Goal: Task Accomplishment & Management: Manage account settings

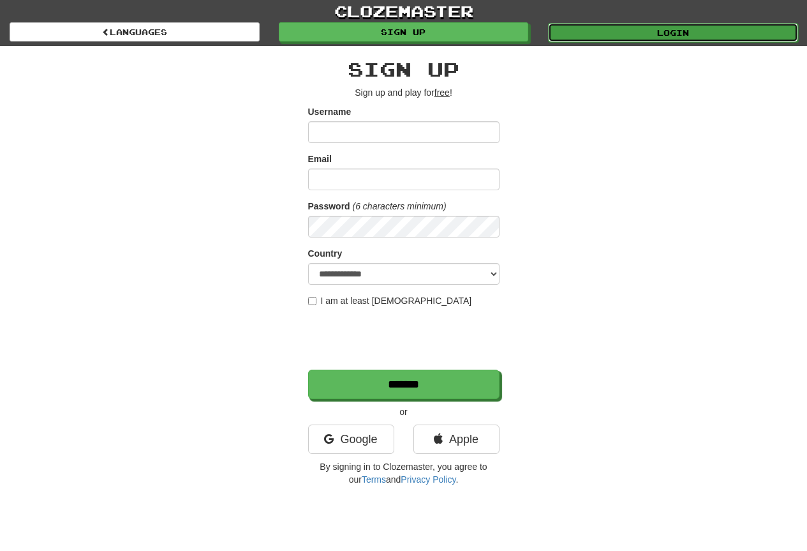
click at [583, 40] on link "Login" at bounding box center [673, 32] width 250 height 19
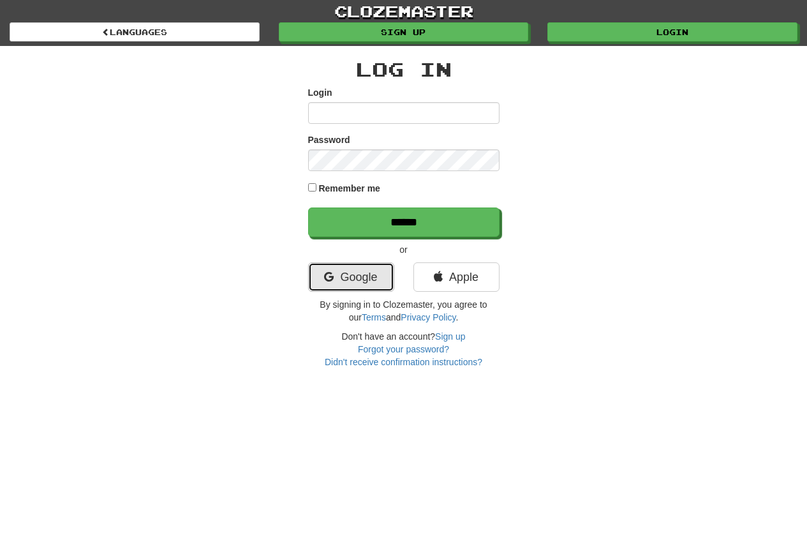
click at [333, 264] on link "Google" at bounding box center [351, 276] width 86 height 29
